Goal: Find specific page/section: Find specific page/section

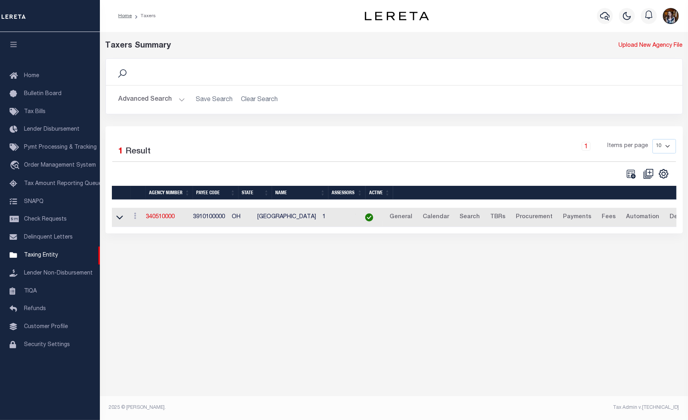
click at [145, 104] on button "Advanced Search" at bounding box center [152, 100] width 66 height 16
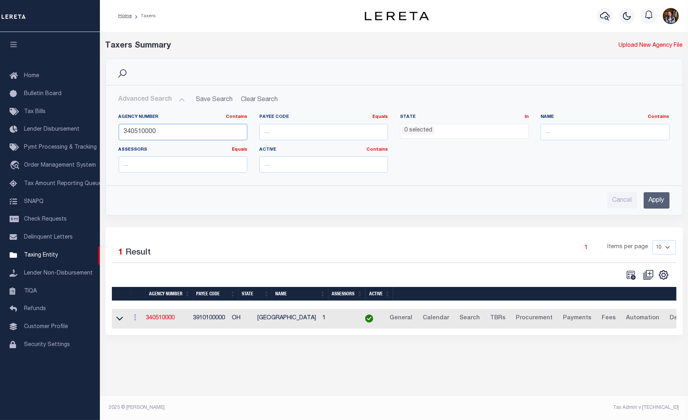
click at [169, 131] on input "340510000" at bounding box center [183, 132] width 129 height 16
type input "420952001"
click at [660, 205] on input "Apply" at bounding box center [657, 200] width 26 height 16
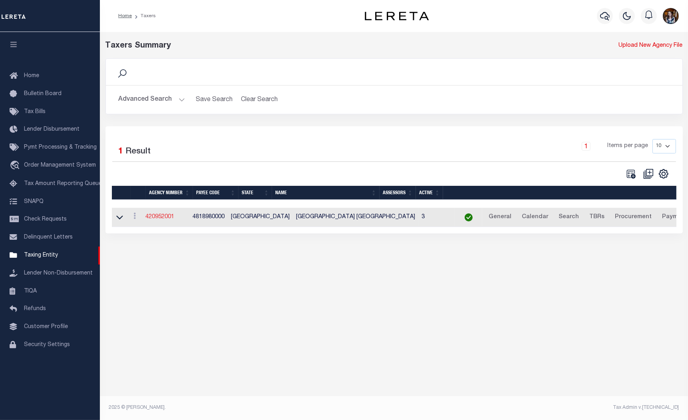
click at [163, 218] on link "420952001" at bounding box center [160, 217] width 29 height 6
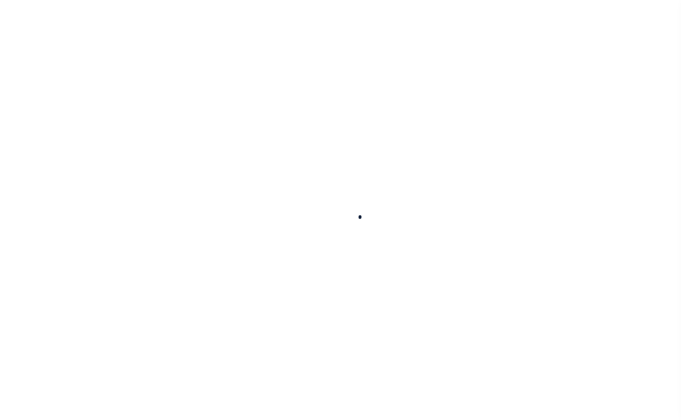
select select
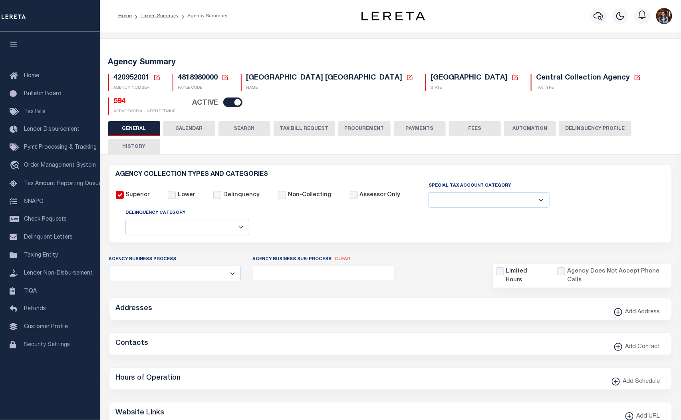
checkbox input "false"
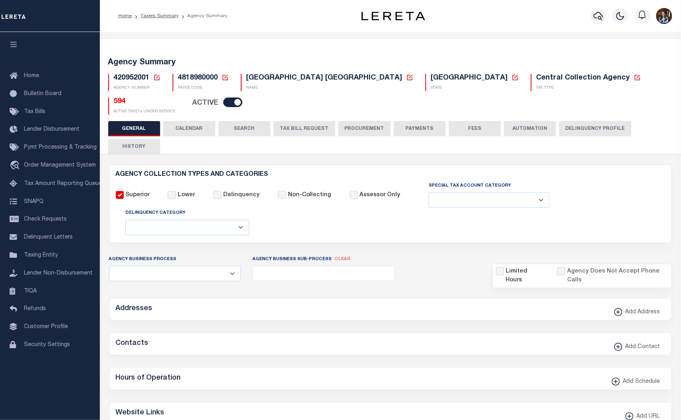
type input "4818980000"
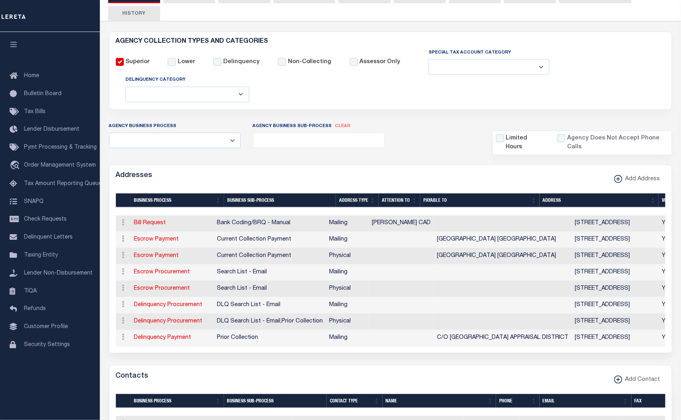
scroll to position [222, 0]
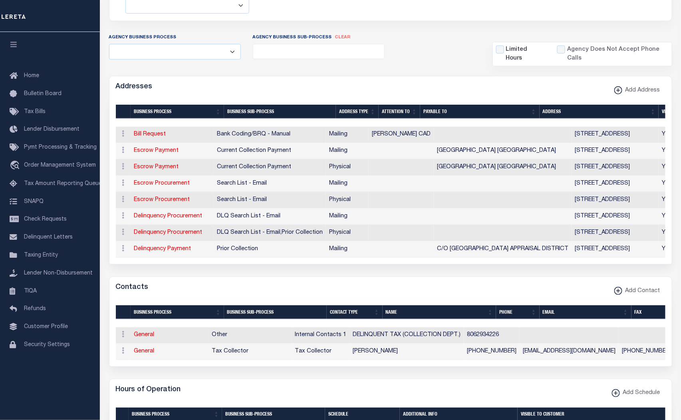
click at [393, 302] on div "Selected 2 Results Items per page" at bounding box center [391, 333] width 563 height 68
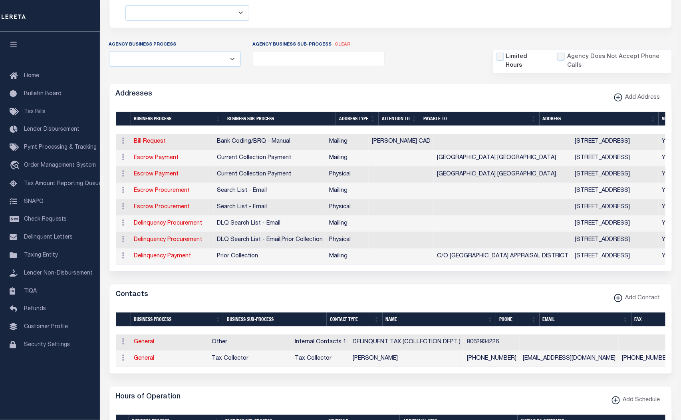
scroll to position [0, 0]
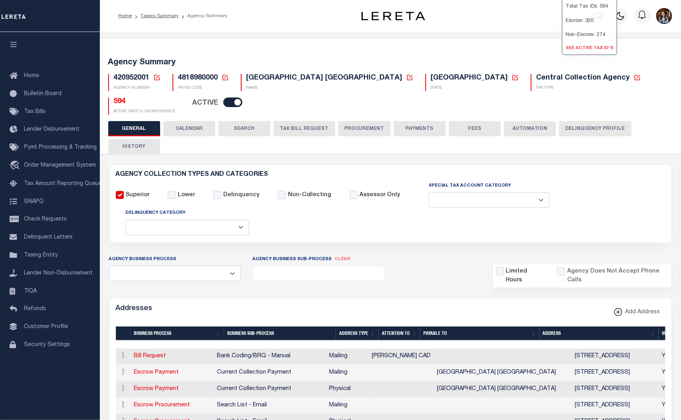
click at [564, 55] on link "See Active Tax ID's" at bounding box center [590, 48] width 54 height 13
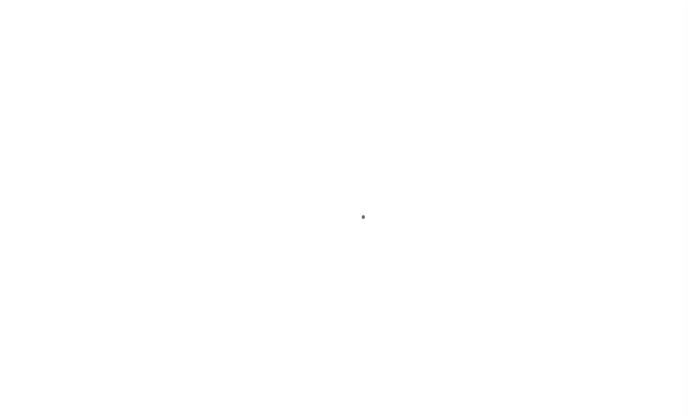
click at [565, 78] on div at bounding box center [344, 210] width 688 height 420
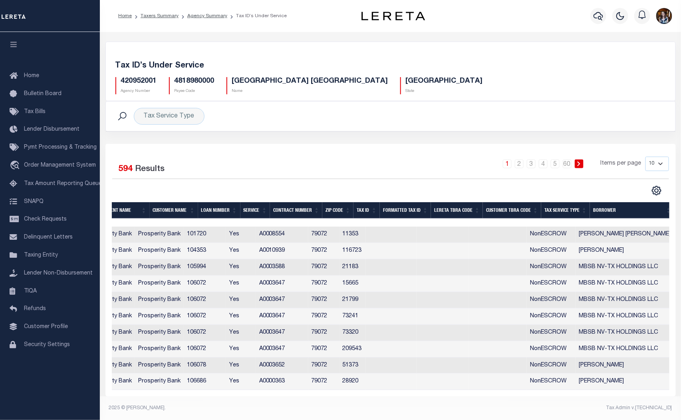
click at [556, 213] on th "Tax Service Type" at bounding box center [566, 210] width 49 height 16
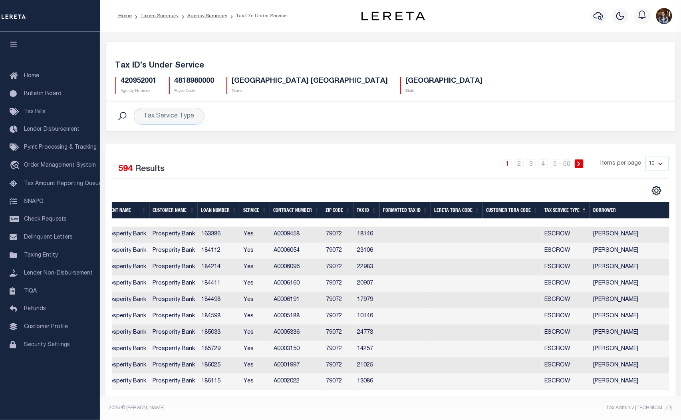
click at [637, 45] on div "Tax ID’s Under Service 420952001 Agency Number 4818980000 Payee Code HALE COUNT…" at bounding box center [391, 72] width 571 height 60
